Goal: Task Accomplishment & Management: Manage account settings

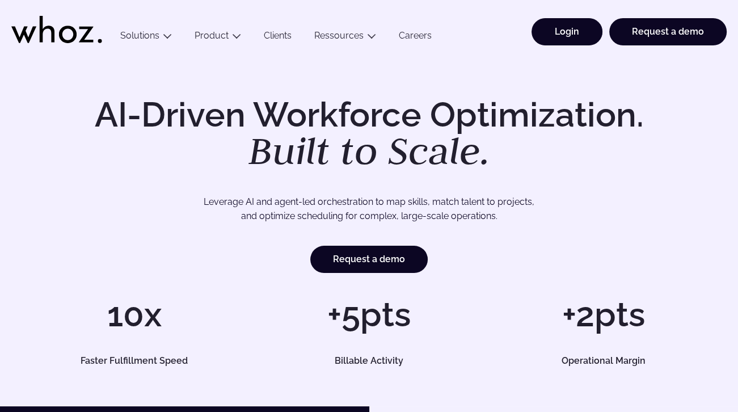
click at [558, 29] on link "Login" at bounding box center [567, 31] width 71 height 27
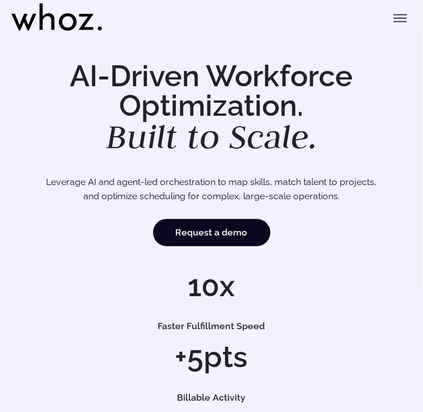
click at [399, 23] on icon "Toggle menu" at bounding box center [401, 18] width 14 height 14
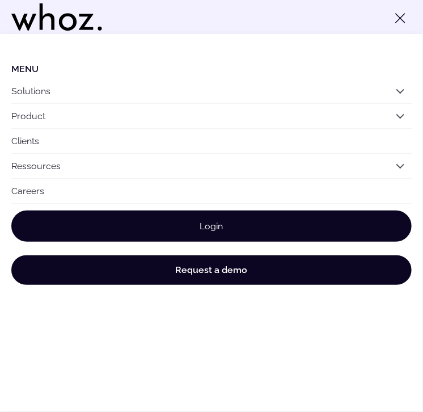
click at [212, 224] on link "Login" at bounding box center [211, 226] width 401 height 31
